Goal: Task Accomplishment & Management: Use online tool/utility

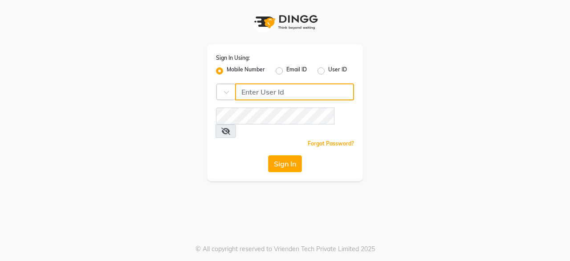
click at [315, 86] on input "Username" at bounding box center [294, 91] width 119 height 17
type input "6366554440"
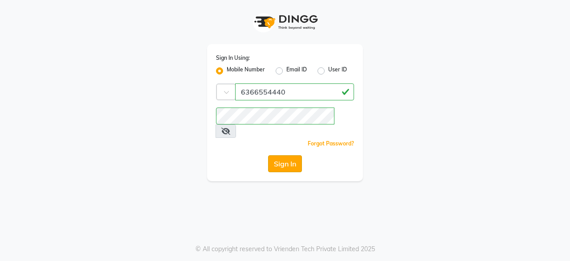
click at [278, 155] on button "Sign In" at bounding box center [285, 163] width 34 height 17
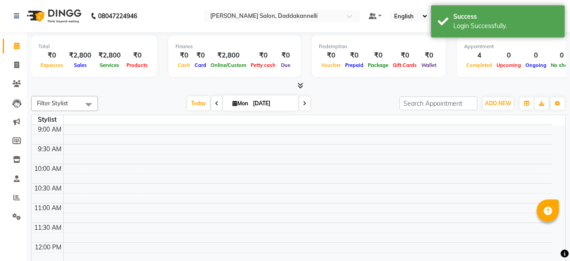
select select "en"
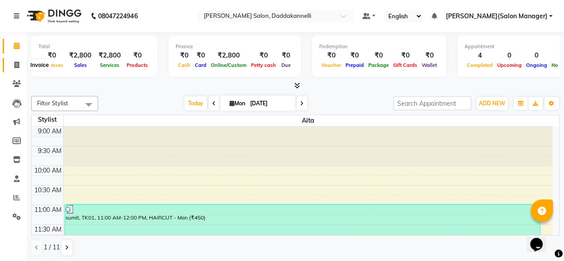
drag, startPoint x: 12, startPoint y: 63, endPoint x: 24, endPoint y: 65, distance: 11.7
click at [12, 63] on span at bounding box center [17, 65] width 16 height 10
select select "service"
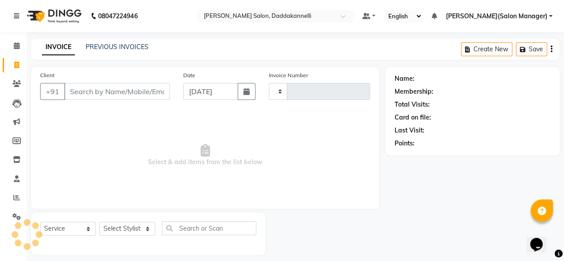
type input "2834"
select select "6354"
